Goal: Answer question/provide support

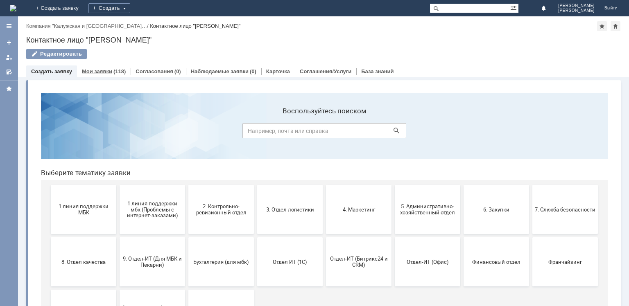
click at [105, 72] on link "Мои заявки" at bounding box center [97, 71] width 30 height 6
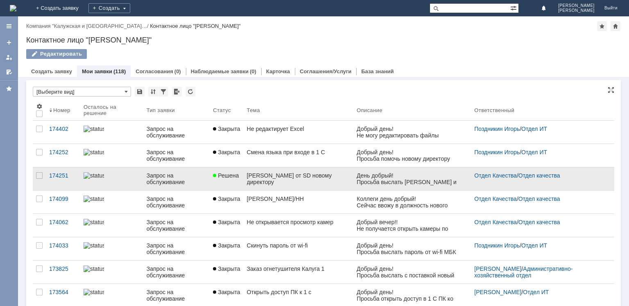
click at [149, 180] on div "Запрос на обслуживание" at bounding box center [177, 178] width 60 height 13
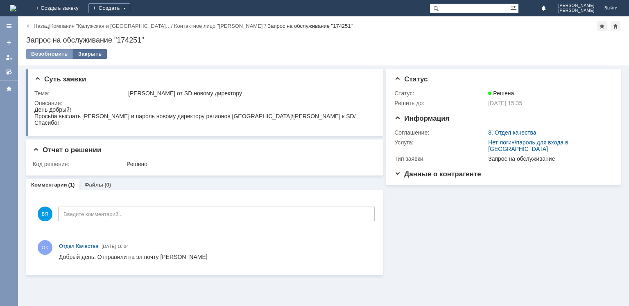
click at [96, 54] on div "Закрыть" at bounding box center [90, 54] width 34 height 10
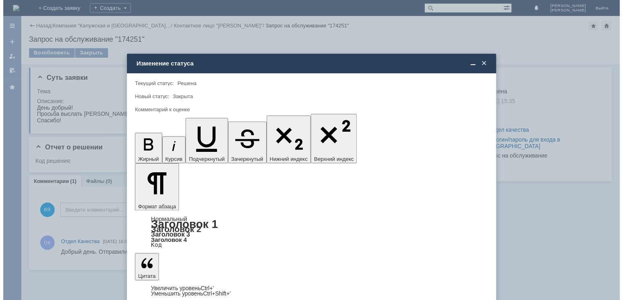
scroll to position [10, 0]
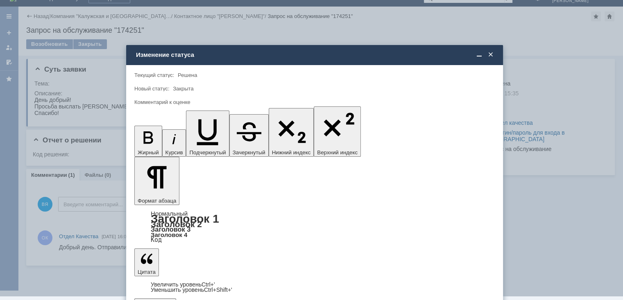
click at [164, 280] on span "5 - Отлично" at bounding box center [315, 282] width 350 height 7
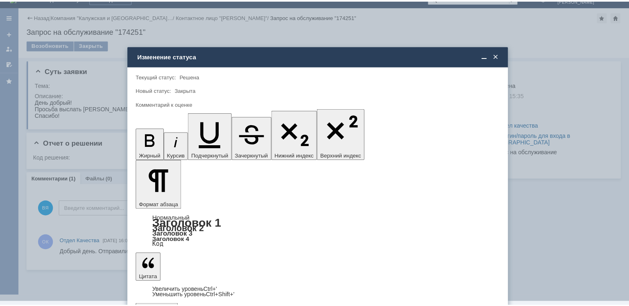
scroll to position [0, 0]
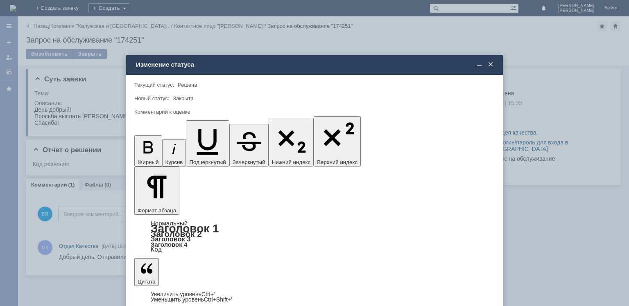
type input "5 - Отлично"
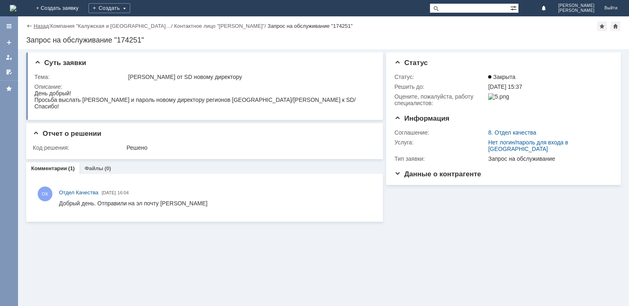
click at [42, 27] on link "Назад" at bounding box center [41, 26] width 15 height 6
